Goal: Transaction & Acquisition: Purchase product/service

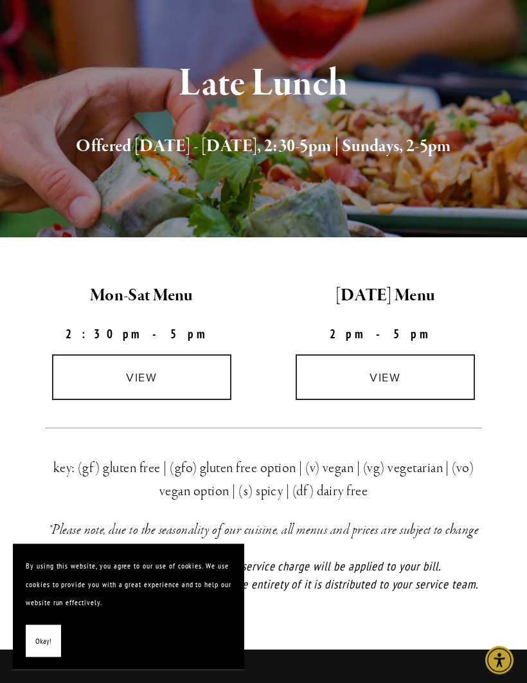
scroll to position [150, 0]
click at [165, 371] on link "view" at bounding box center [141, 377] width 179 height 46
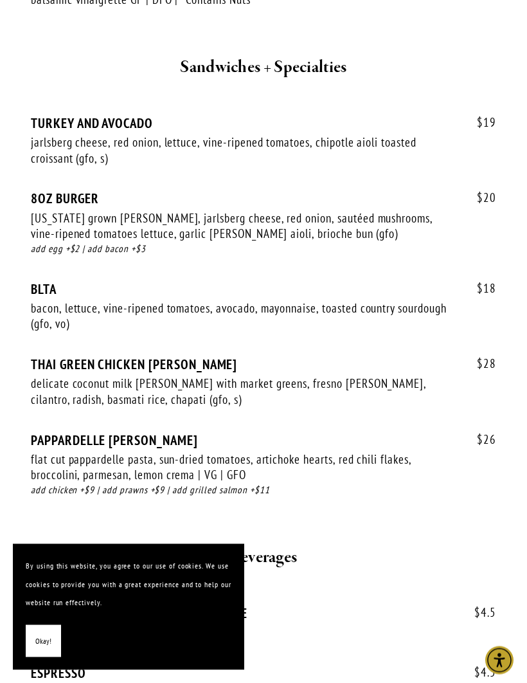
scroll to position [2080, 0]
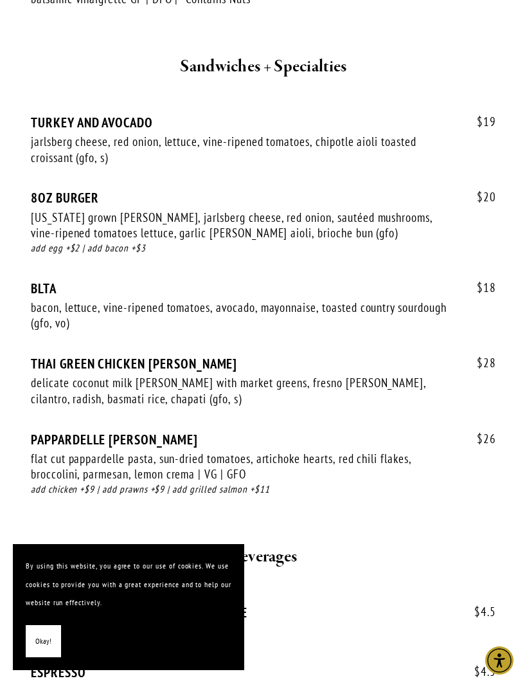
click at [403, 664] on div "$ 4.5 ESPRESSO $ 4.5" at bounding box center [263, 684] width 465 height 40
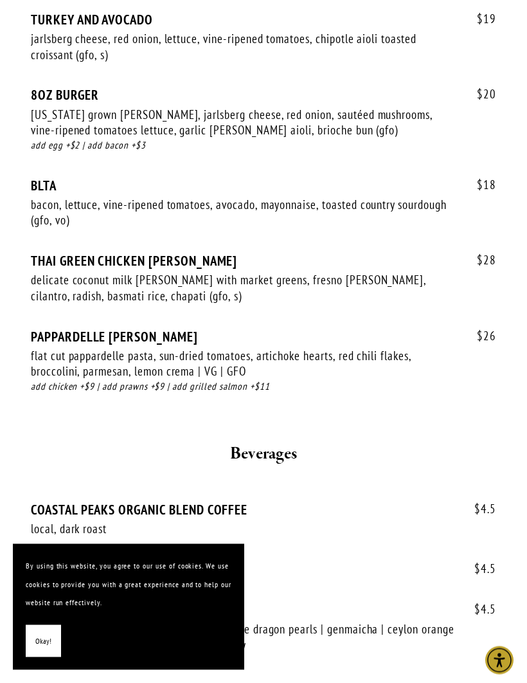
scroll to position [2183, 0]
click at [406, 643] on div "$ 4.5 HOT TEA citrus chamomile | peppermint blend | jasmine dragon pearls | gen…" at bounding box center [263, 647] width 465 height 90
click at [460, 501] on div "$ 4.5 COASTAL PEAKS ORGANIC BLEND COFFEE local, dark roast $ 4.5" at bounding box center [263, 531] width 465 height 60
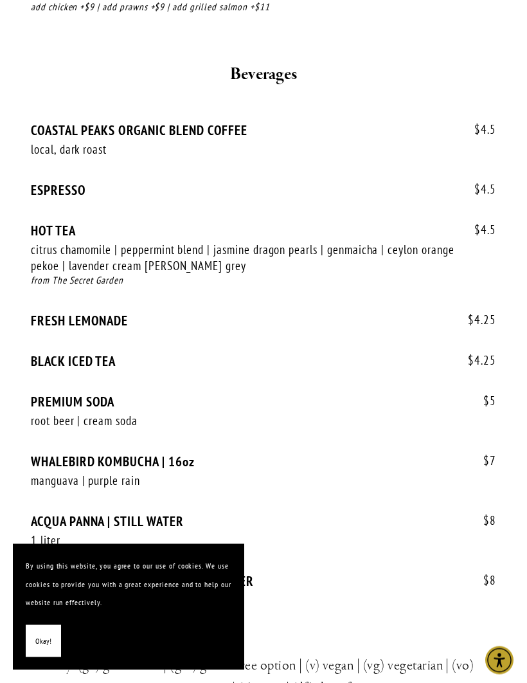
scroll to position [2562, 0]
click at [33, 658] on button "Okay!" at bounding box center [43, 641] width 35 height 33
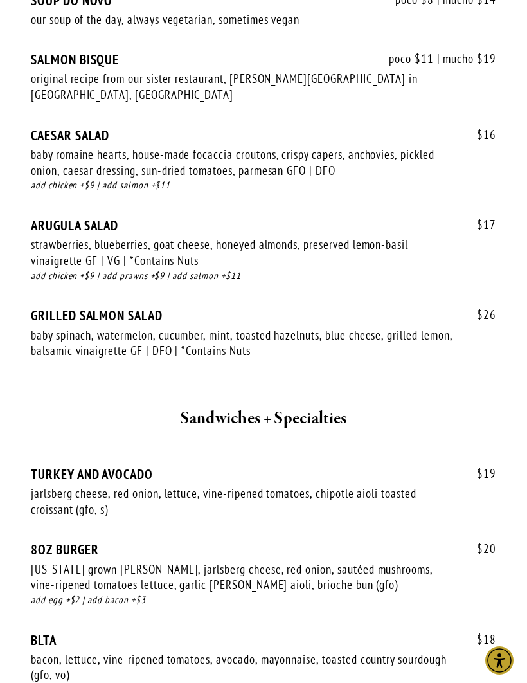
scroll to position [1695, 0]
